Goal: Task Accomplishment & Management: Manage account settings

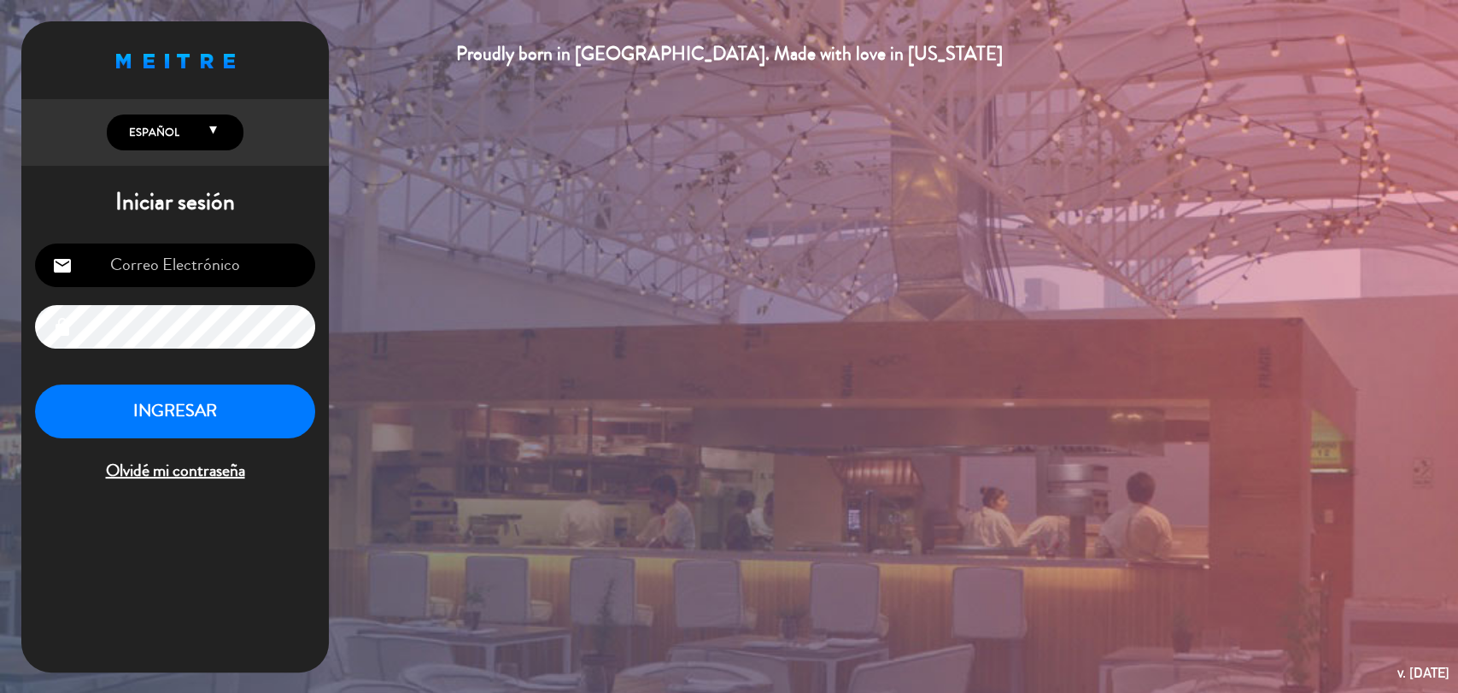
type input "[EMAIL_ADDRESS][DOMAIN_NAME]"
click at [780, 150] on div "Proudly born in [GEOGRAPHIC_DATA]. Made with love in [US_STATE] English Español…" at bounding box center [729, 346] width 1458 height 693
click at [185, 386] on button "INGRESAR" at bounding box center [175, 411] width 280 height 54
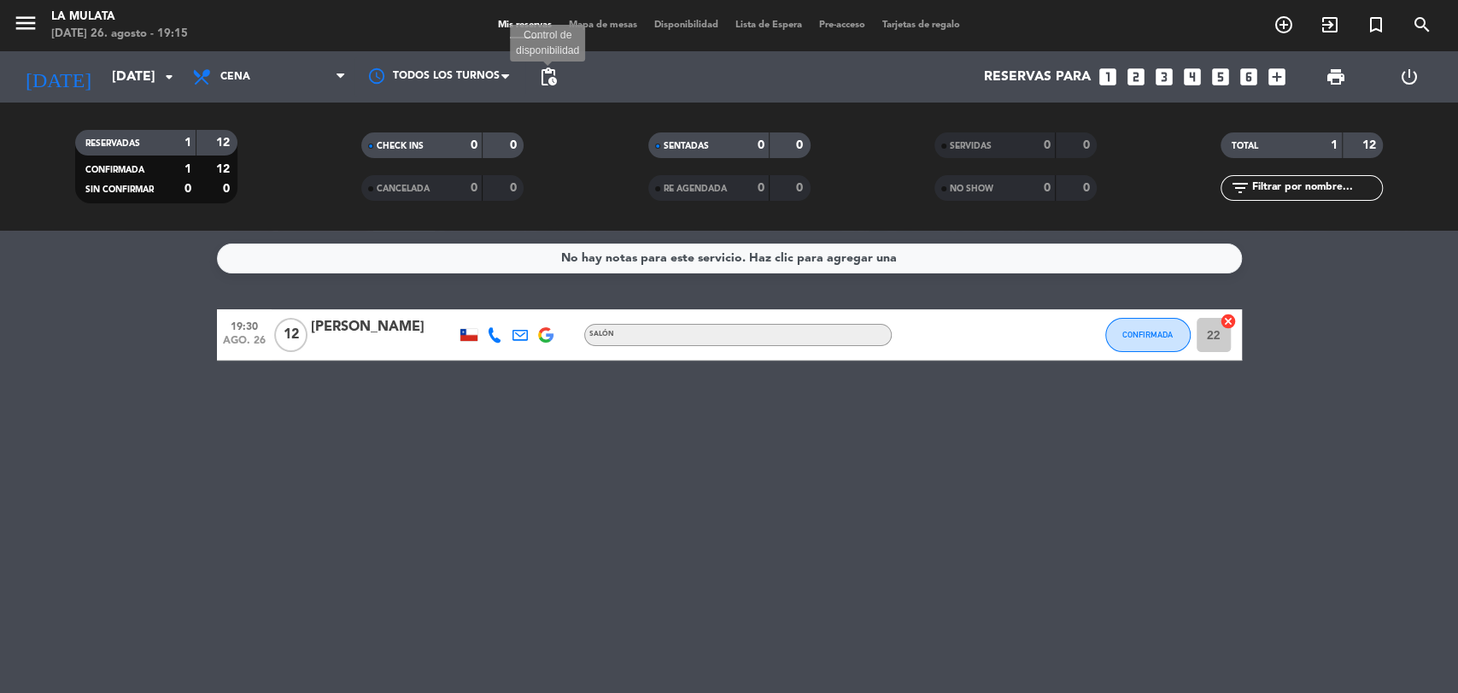
click at [547, 70] on span "pending_actions" at bounding box center [548, 77] width 21 height 21
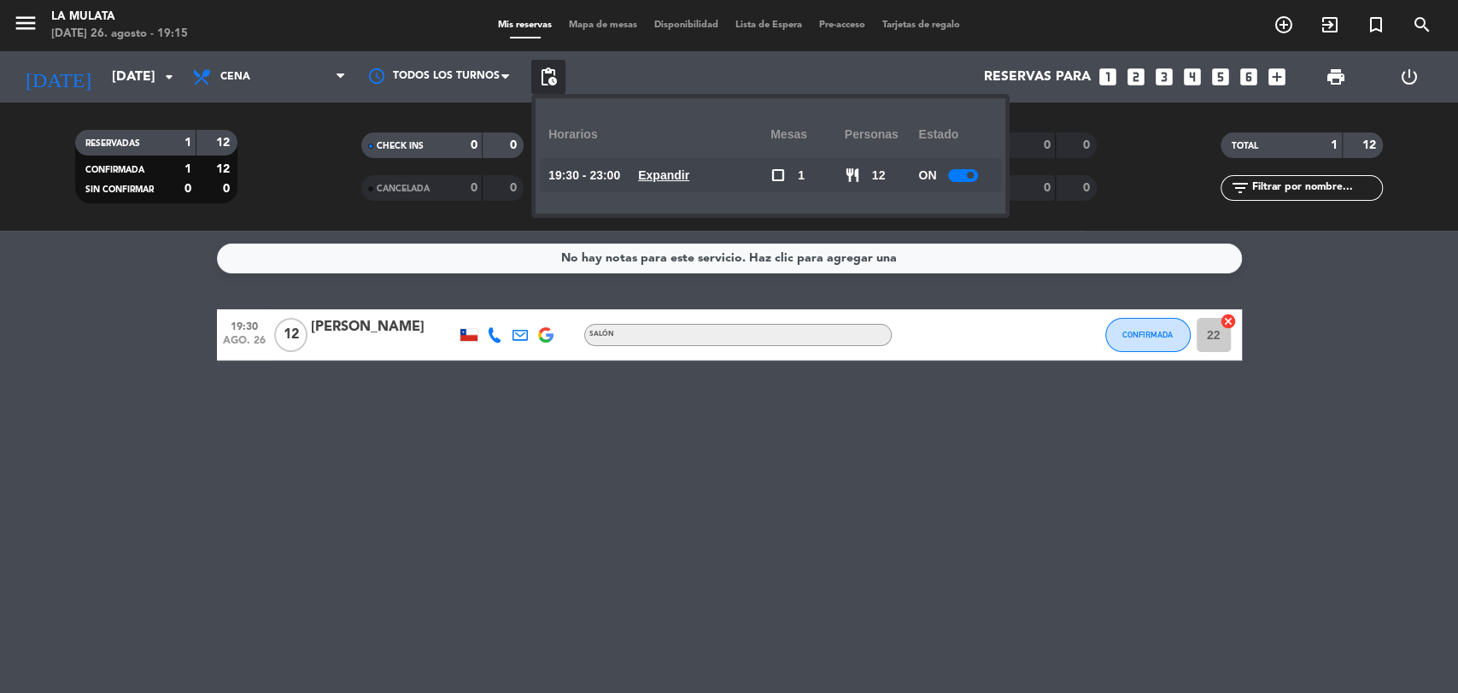
click at [976, 173] on div at bounding box center [963, 175] width 30 height 13
click at [886, 521] on div "No hay notas para este servicio. Haz clic para agregar una 19:30 [DATE] [PERSON…" at bounding box center [729, 462] width 1458 height 462
